Goal: Task Accomplishment & Management: Manage account settings

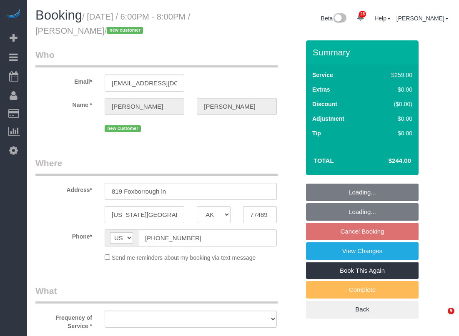
select select "[GEOGRAPHIC_DATA]"
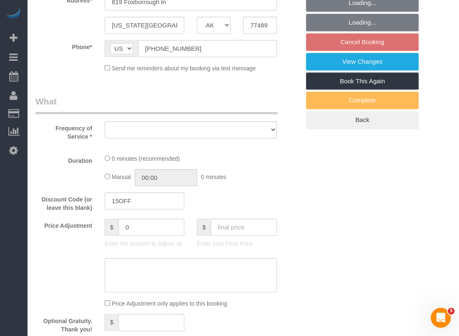
select select "object:1545"
select select "string:fspay-b3670073-4a18-46a8-87e8-4f38ca10d981"
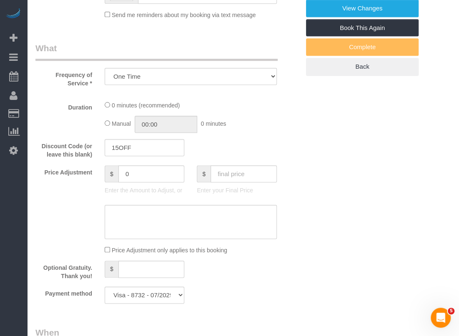
select select "3"
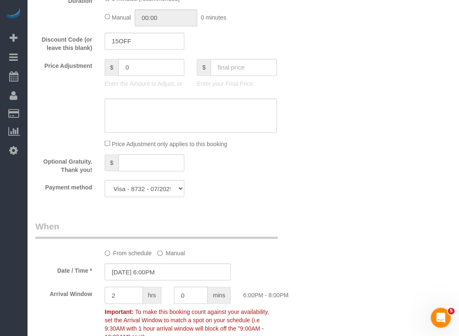
select select "object:1632"
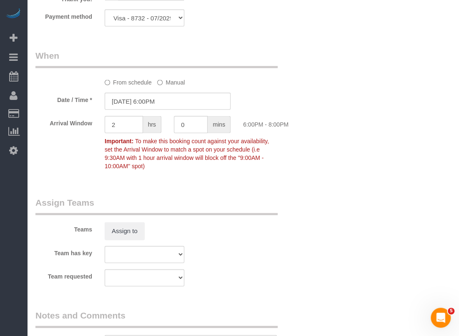
scroll to position [683, 0]
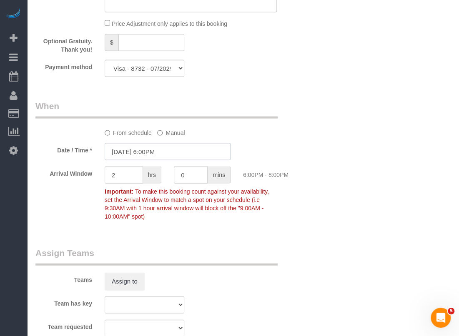
click at [195, 153] on input "[DATE] 6:00PM" at bounding box center [168, 151] width 126 height 17
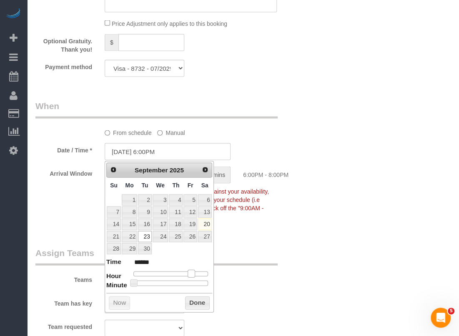
type input "[DATE] 5:00PM"
type input "******"
type input "[DATE] 4:00PM"
type input "******"
type input "[DATE] 3:00PM"
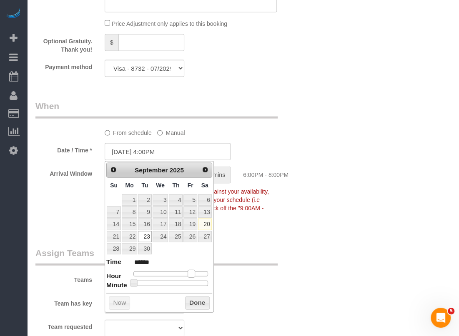
type input "******"
type input "[DATE] 2:00PM"
type input "******"
type input "[DATE] 1:00PM"
type input "******"
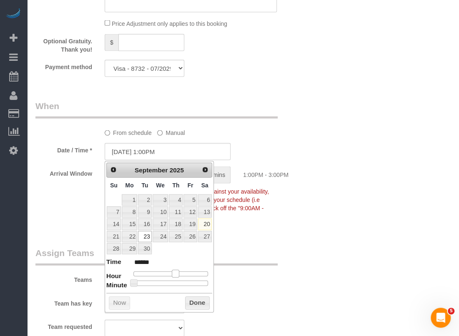
type input "[DATE] 12:00PM"
type input "*******"
type input "[DATE] 11:00AM"
type input "*******"
type input "[DATE] 10:00AM"
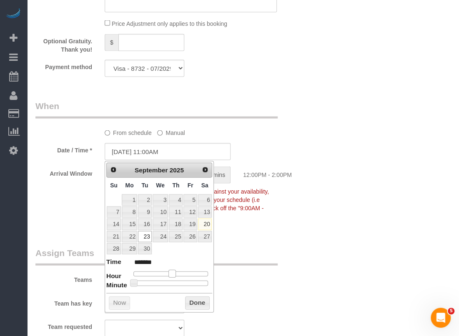
type input "*******"
type input "[DATE] 9:00AM"
type input "******"
drag, startPoint x: 193, startPoint y: 272, endPoint x: 165, endPoint y: 271, distance: 27.5
click at [165, 271] on span at bounding box center [163, 274] width 8 height 8
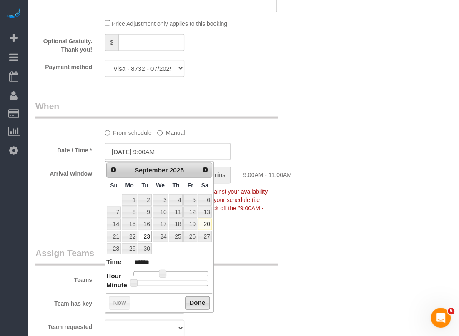
click at [190, 300] on button "Done" at bounding box center [197, 302] width 25 height 13
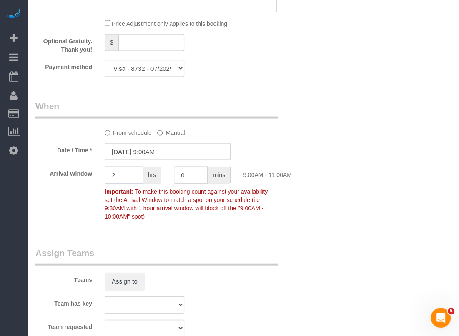
click at [132, 178] on input "2" at bounding box center [124, 174] width 38 height 17
click at [163, 152] on input "[DATE] 9:00AM" at bounding box center [168, 151] width 126 height 17
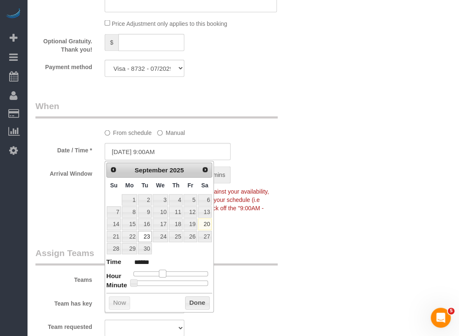
type input "[DATE] 10:00AM"
type input "*******"
click at [164, 273] on span at bounding box center [166, 274] width 8 height 8
click at [196, 299] on button "Done" at bounding box center [197, 302] width 25 height 13
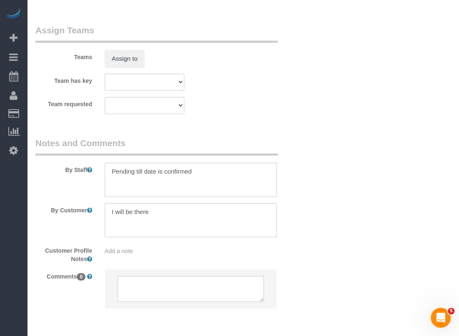
scroll to position [894, 0]
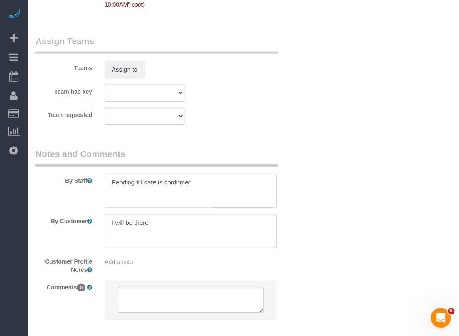
click at [247, 184] on textarea at bounding box center [191, 191] width 172 height 34
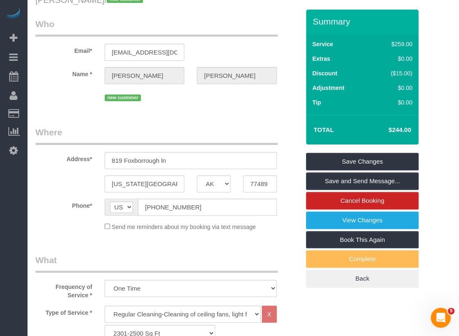
scroll to position [0, 0]
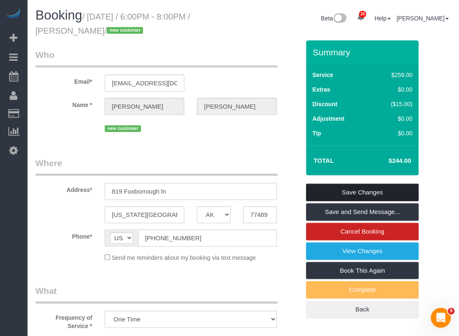
click at [313, 191] on link "Save Changes" at bounding box center [362, 193] width 113 height 18
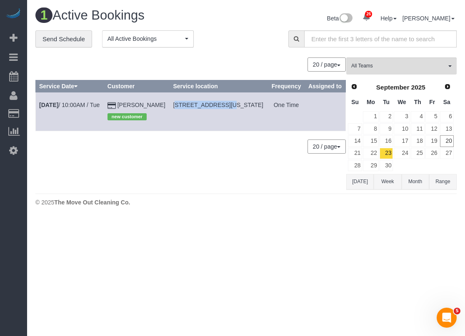
drag, startPoint x: 167, startPoint y: 103, endPoint x: 218, endPoint y: 105, distance: 51.7
click at [218, 105] on td "[STREET_ADDRESS][US_STATE]" at bounding box center [219, 112] width 98 height 38
drag, startPoint x: 221, startPoint y: 105, endPoint x: 163, endPoint y: 105, distance: 58.3
click at [163, 105] on tr "[DATE] 10:00AM / Tue [PERSON_NAME] new customer [STREET_ADDRESS][US_STATE] One …" at bounding box center [191, 112] width 310 height 38
click at [173, 105] on span "[STREET_ADDRESS][US_STATE]" at bounding box center [218, 105] width 90 height 7
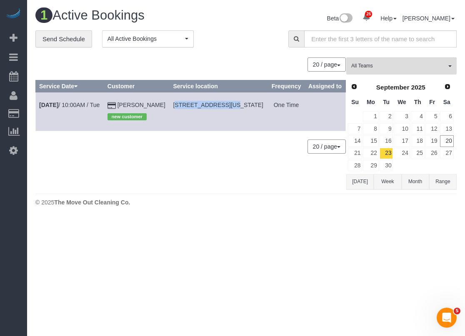
drag, startPoint x: 168, startPoint y: 105, endPoint x: 219, endPoint y: 106, distance: 51.7
click at [219, 106] on span "[STREET_ADDRESS][US_STATE]" at bounding box center [218, 105] width 90 height 7
copy span "819 Foxborrough Ln"
click at [95, 102] on link "[DATE] 10:00AM / Tue" at bounding box center [69, 105] width 60 height 7
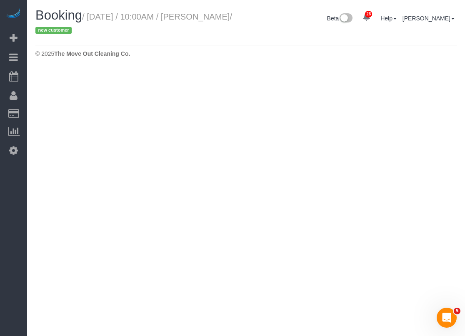
select select "[GEOGRAPHIC_DATA]"
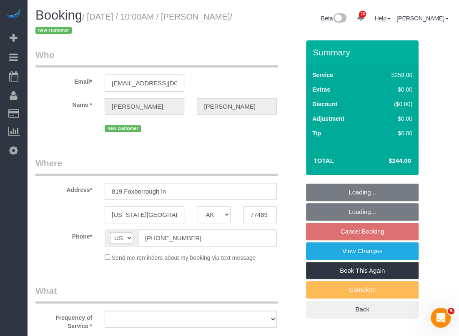
select select "object:2074"
select select "string:fspay-b3670073-4a18-46a8-87e8-4f38ca10d981"
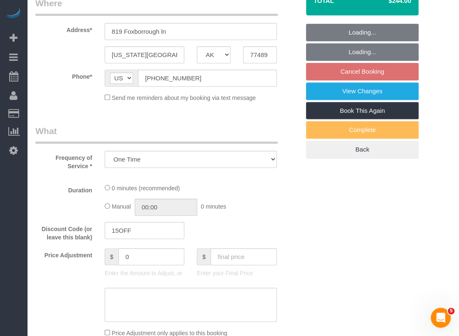
select select "object:2075"
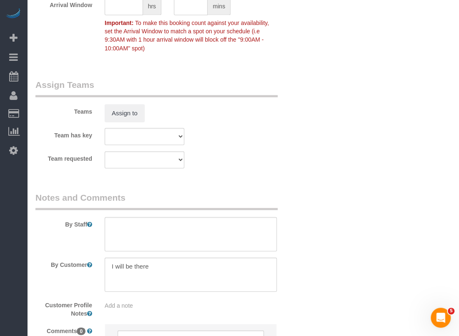
select select "3"
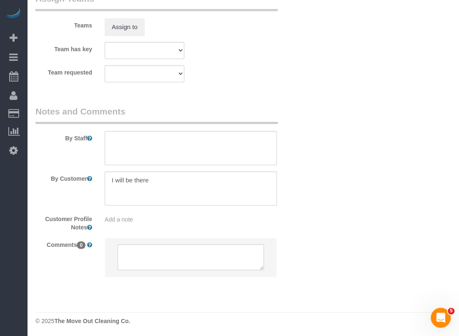
scroll to position [937, 0]
click at [160, 143] on textarea at bounding box center [191, 148] width 172 height 34
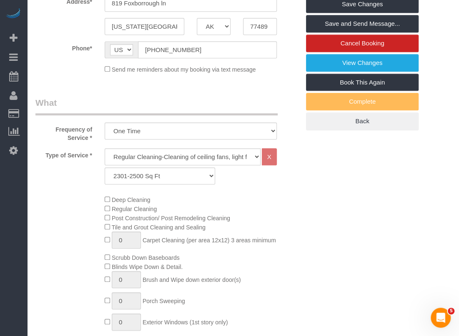
scroll to position [0, 0]
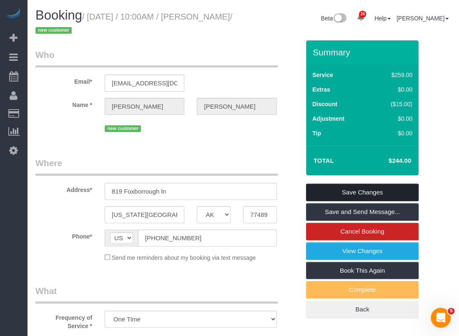
type textarea "*Will open at 10am"
click at [345, 194] on link "Save Changes" at bounding box center [362, 193] width 113 height 18
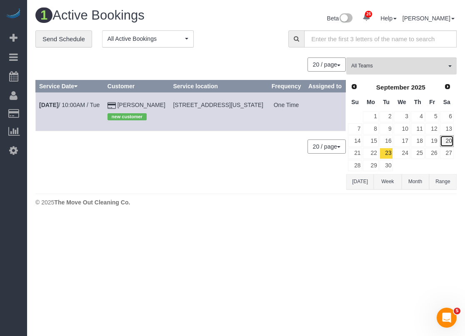
click at [448, 143] on link "20" at bounding box center [447, 140] width 14 height 11
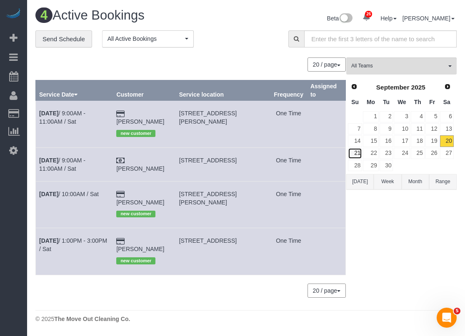
click at [359, 151] on link "21" at bounding box center [355, 153] width 14 height 11
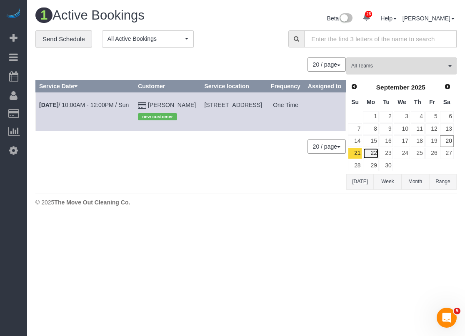
click at [374, 151] on link "22" at bounding box center [370, 153] width 15 height 11
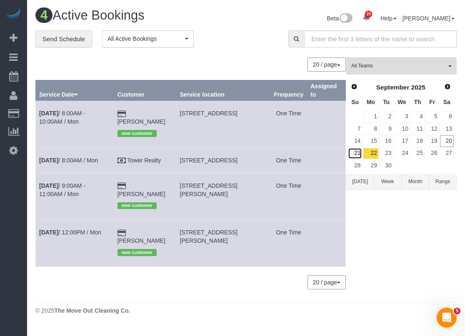
click at [360, 149] on link "21" at bounding box center [355, 153] width 14 height 11
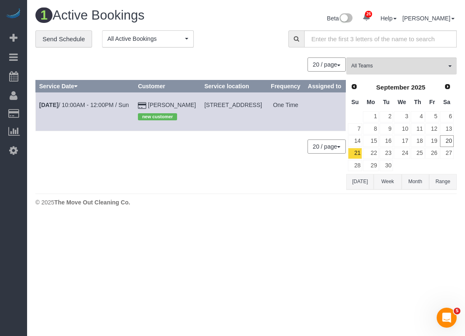
drag, startPoint x: 181, startPoint y: 114, endPoint x: 230, endPoint y: 112, distance: 49.6
click at [230, 108] on span "[STREET_ADDRESS]" at bounding box center [233, 105] width 58 height 7
copy span "[STREET_ADDRESS]"
click at [108, 108] on link "[DATE] 10:00AM - 12:00PM / Sun" at bounding box center [84, 105] width 90 height 7
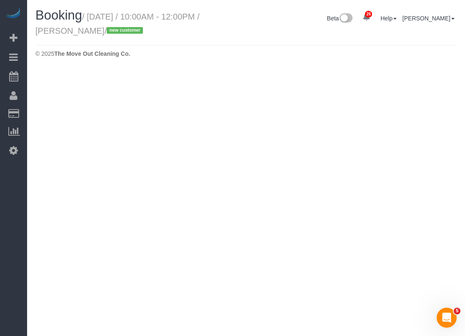
select select "[GEOGRAPHIC_DATA]"
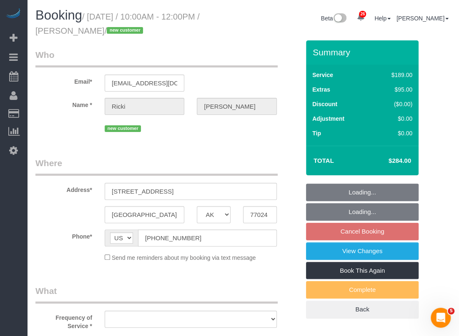
select select "string:fspay-c4ed2ebc-03b5-4c66-a016-04cb4b71dfcb"
select select "object:2719"
select select "spot73"
select select "object:2786"
select select "3"
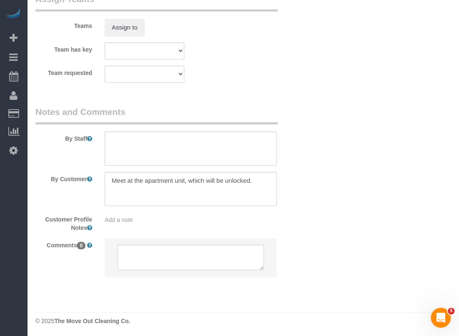
scroll to position [873, 0]
click at [194, 149] on textarea at bounding box center [191, 150] width 172 height 34
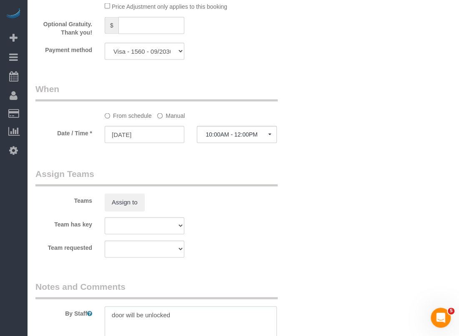
scroll to position [691, 0]
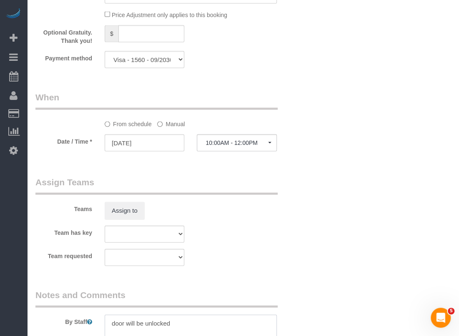
type textarea "door will be unlocked"
click at [169, 138] on input "[DATE]" at bounding box center [145, 143] width 80 height 17
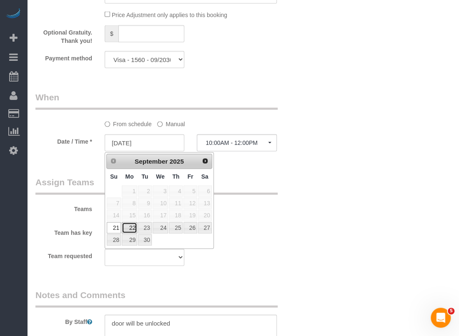
click at [135, 225] on link "22" at bounding box center [129, 228] width 15 height 11
type input "[DATE]"
select select "spot77"
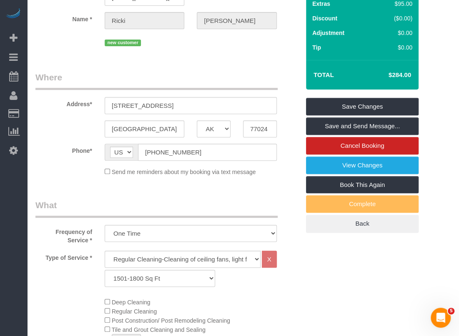
scroll to position [0, 0]
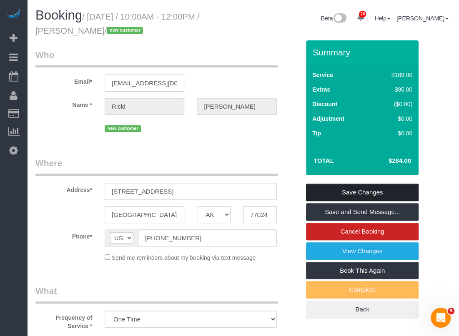
click at [343, 189] on link "Save Changes" at bounding box center [362, 193] width 113 height 18
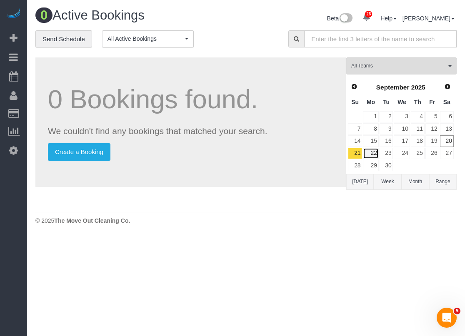
click at [373, 150] on link "22" at bounding box center [370, 153] width 15 height 11
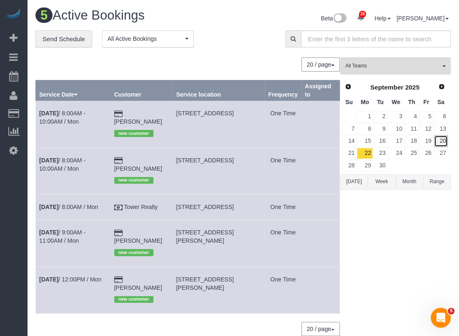
click at [443, 139] on link "20" at bounding box center [441, 140] width 14 height 11
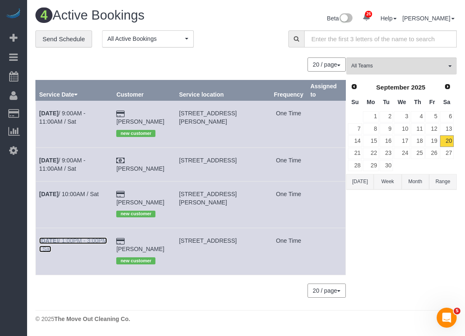
click at [86, 238] on link "[DATE] 1:00PM - 3:00PM / Sat" at bounding box center [73, 245] width 68 height 15
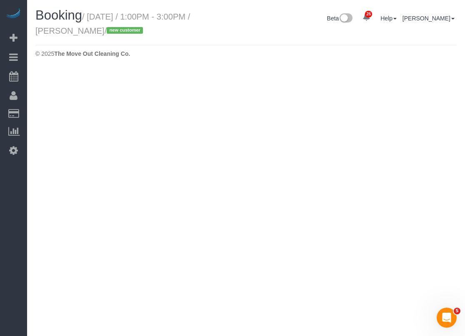
select select "[GEOGRAPHIC_DATA]"
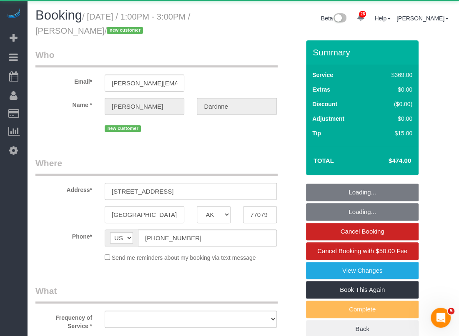
select select "string:fspay-5613fe23-fdb5-4731-a0ae-e3364de4c1f3"
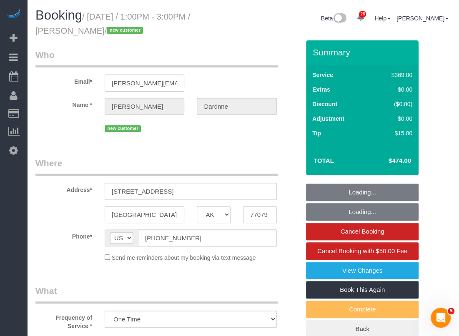
select select "object:3403"
select select "3"
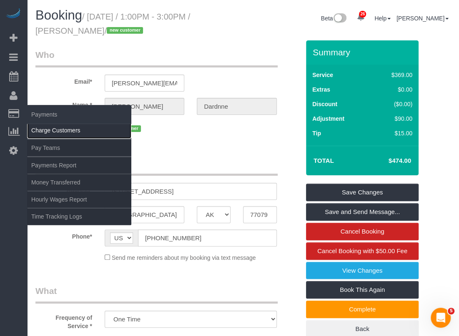
click at [39, 128] on link "Charge Customers" at bounding box center [79, 130] width 104 height 17
select select
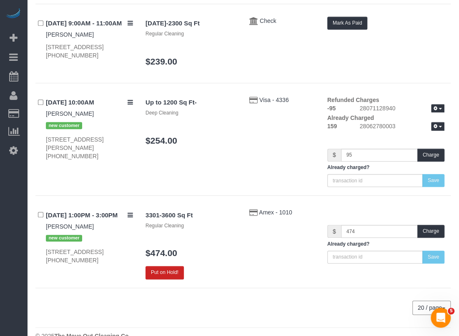
scroll to position [225, 0]
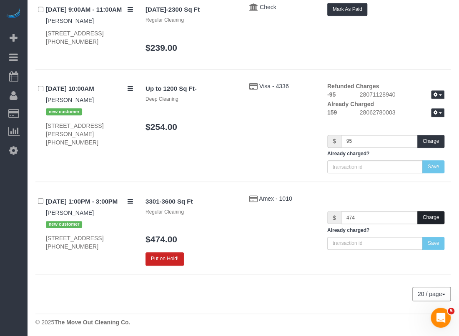
click at [422, 219] on button "Charge" at bounding box center [430, 217] width 27 height 13
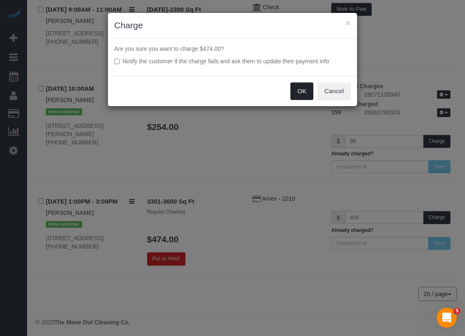
click at [309, 91] on button "OK" at bounding box center [301, 92] width 23 height 18
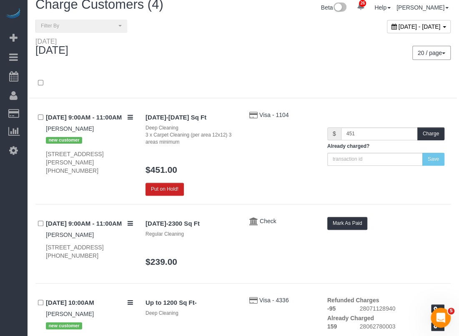
scroll to position [5, 0]
